Goal: Information Seeking & Learning: Understand process/instructions

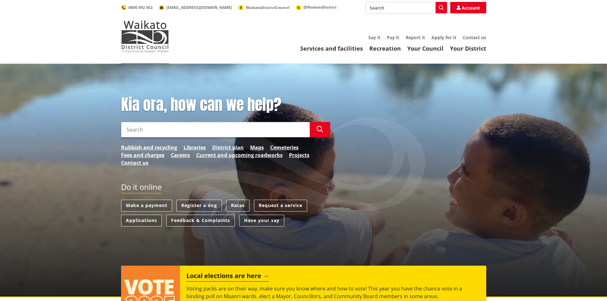
click at [226, 131] on input "Search" at bounding box center [215, 129] width 189 height 15
type input "engineering plan submission"
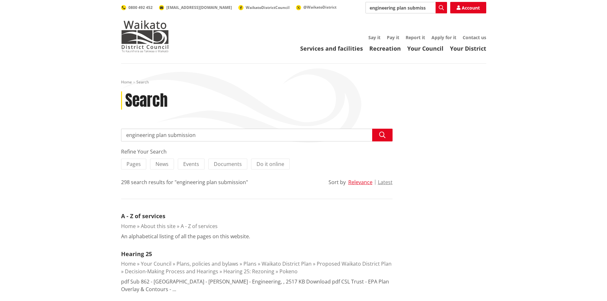
drag, startPoint x: 201, startPoint y: 137, endPoint x: 102, endPoint y: 137, distance: 99.2
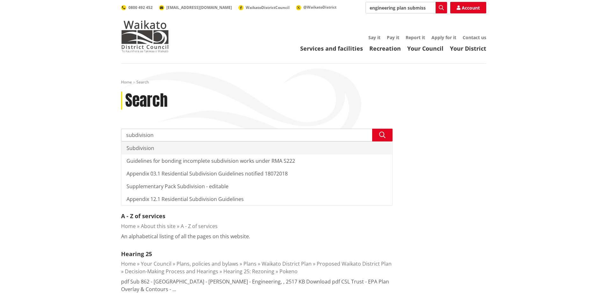
click at [147, 147] on div "Subdivision" at bounding box center [256, 148] width 271 height 13
type input "Subdivision"
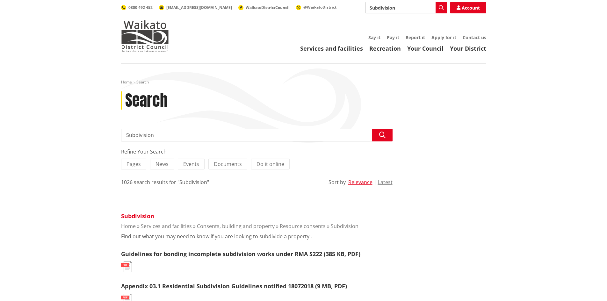
click at [141, 217] on link "Subdivision" at bounding box center [137, 216] width 33 height 8
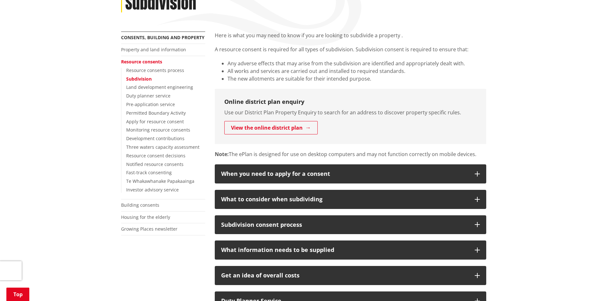
scroll to position [96, 0]
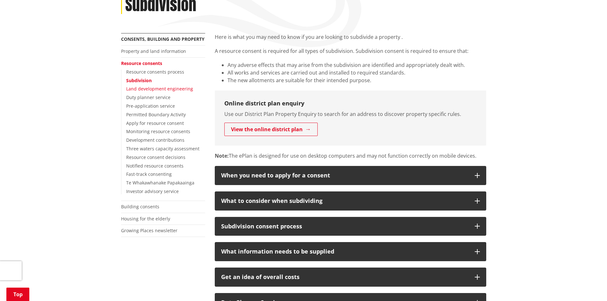
click at [179, 89] on link "Land development engineering" at bounding box center [159, 89] width 67 height 6
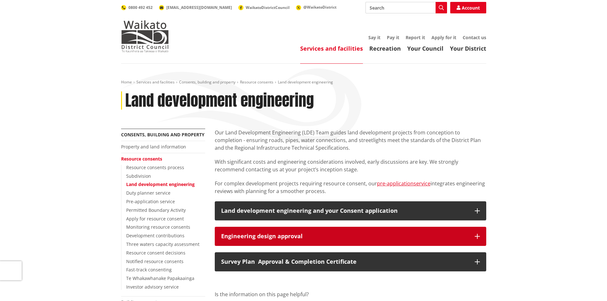
click at [478, 236] on icon "button" at bounding box center [477, 236] width 5 height 5
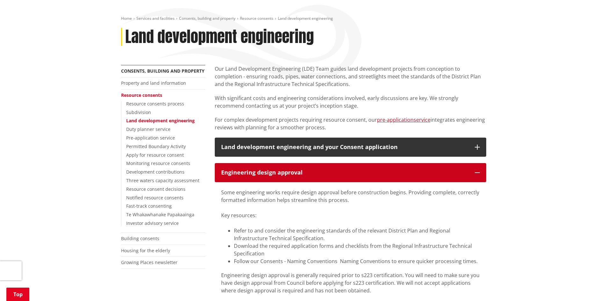
scroll to position [96, 0]
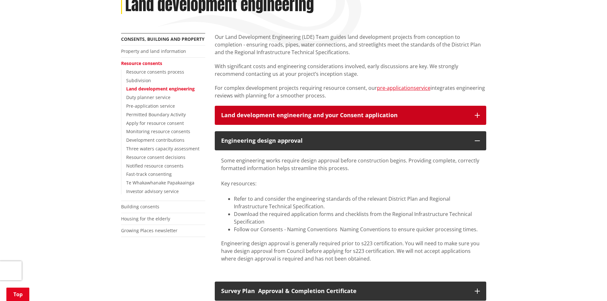
click at [478, 114] on icon "button" at bounding box center [477, 115] width 5 height 5
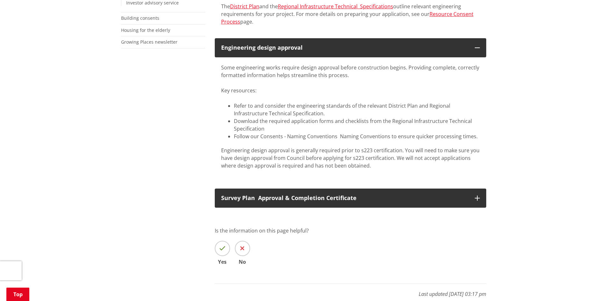
scroll to position [287, 0]
